Goal: Transaction & Acquisition: Purchase product/service

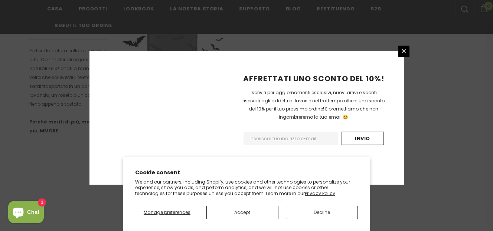
scroll to position [603, 0]
